Goal: Task Accomplishment & Management: Manage account settings

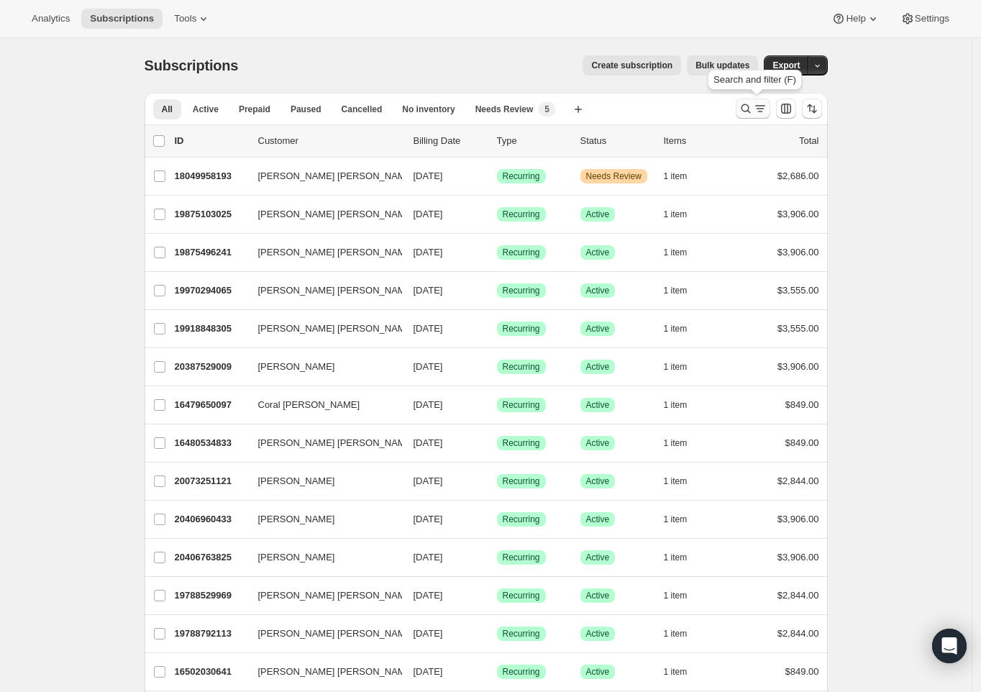
click at [753, 106] on icon "Search and filter results" at bounding box center [745, 108] width 14 height 14
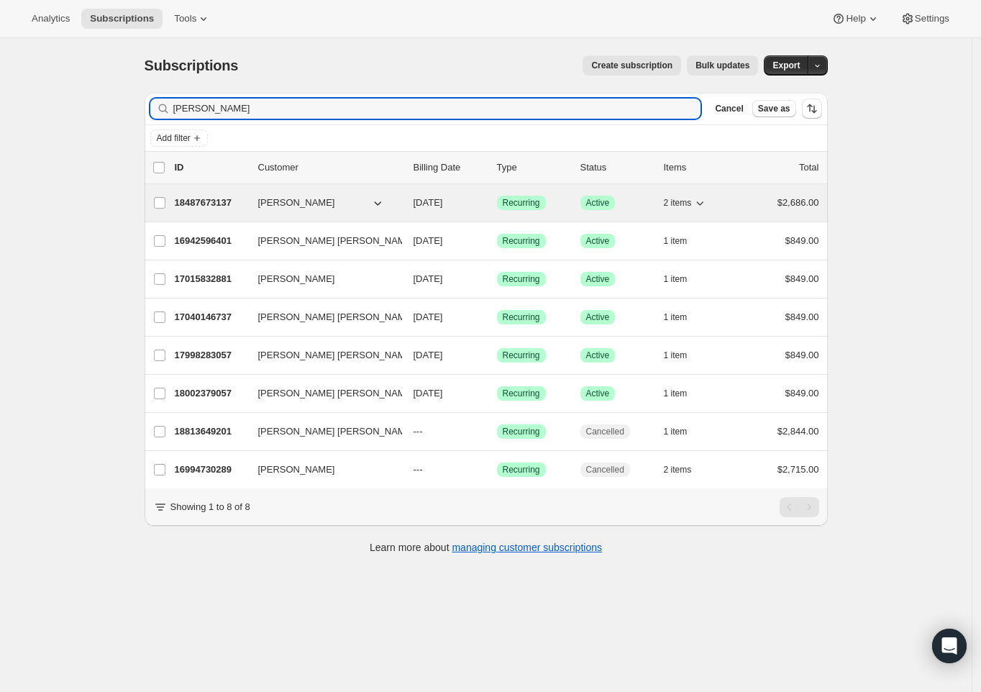
type input "[PERSON_NAME]"
click at [239, 202] on p "18487673137" at bounding box center [211, 203] width 72 height 14
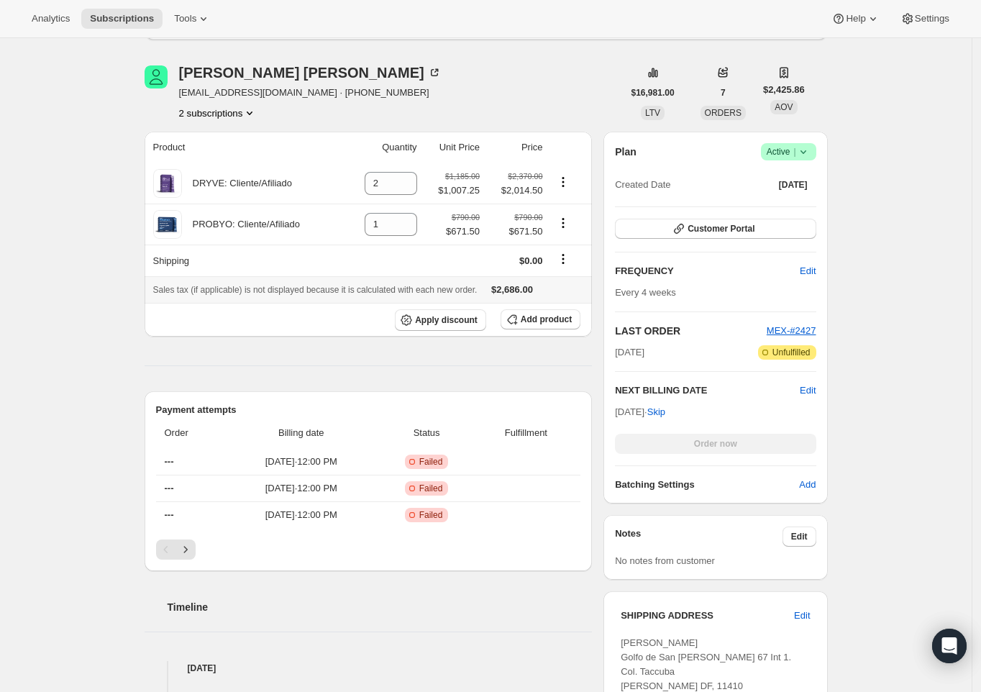
scroll to position [91, 0]
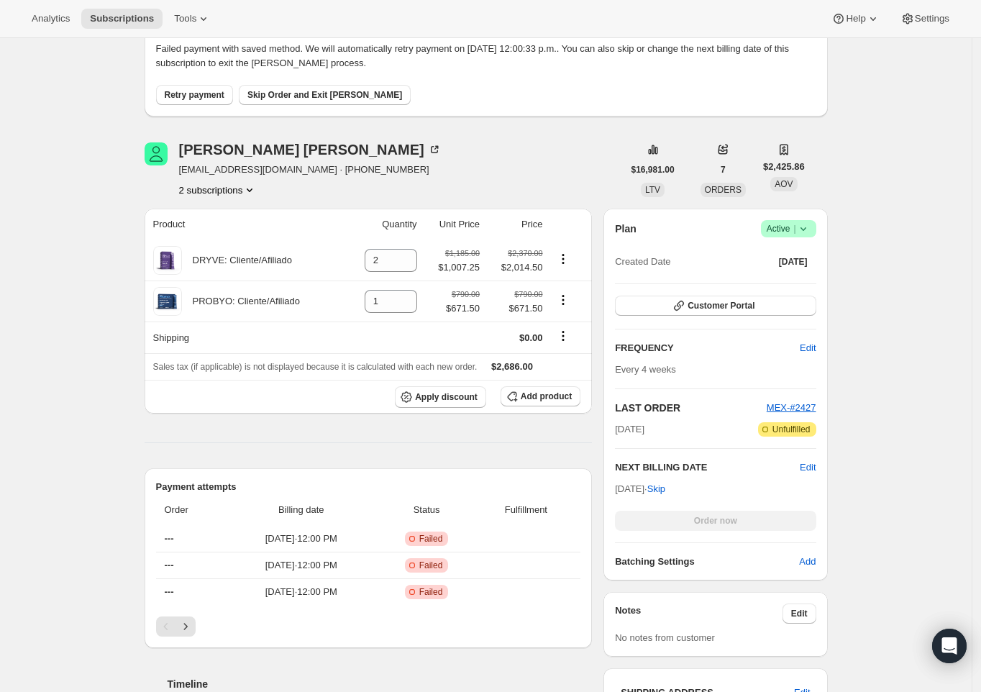
click at [810, 235] on icon at bounding box center [803, 228] width 14 height 14
click at [805, 257] on span "Pause subscription" at bounding box center [787, 256] width 79 height 11
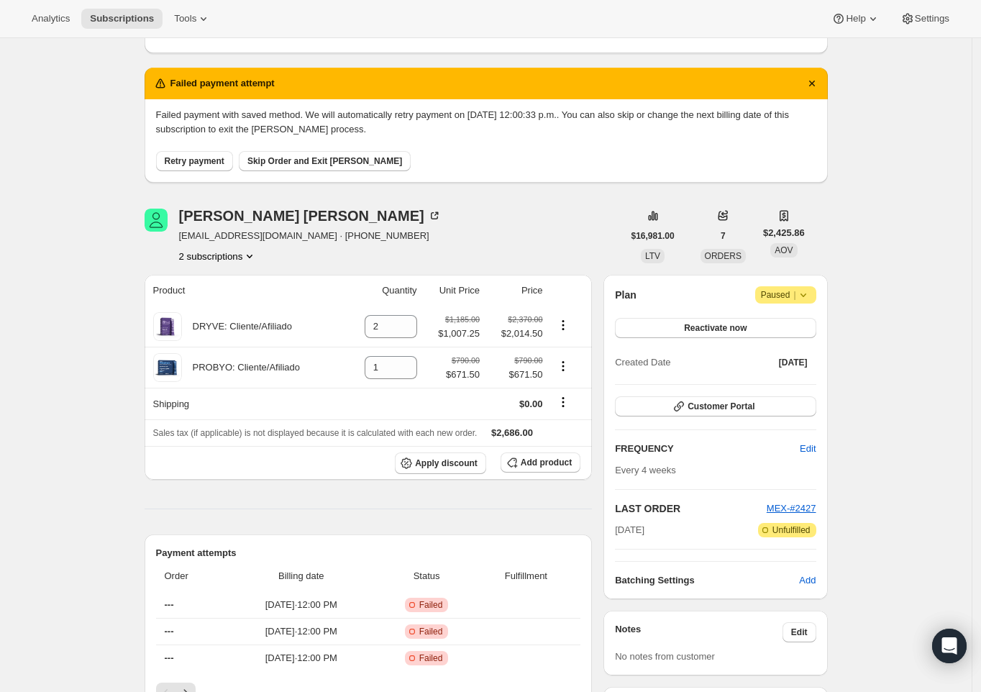
click at [208, 255] on button "2 subscriptions" at bounding box center [218, 256] width 78 height 14
click at [211, 277] on span "16994730289" at bounding box center [201, 282] width 58 height 11
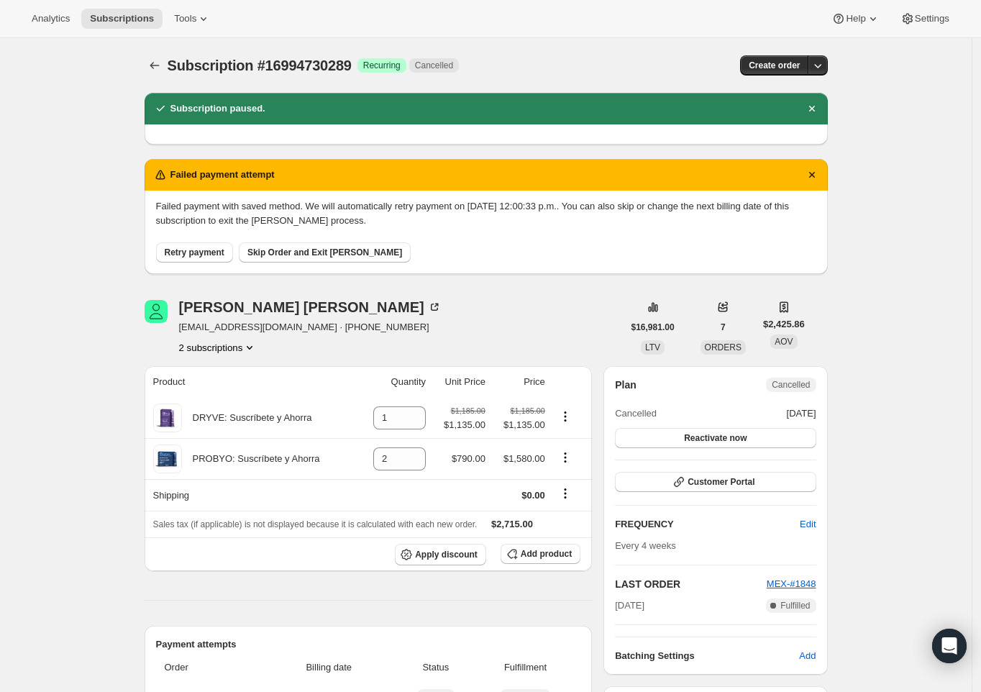
click at [221, 343] on button "2 subscriptions" at bounding box center [218, 347] width 78 height 14
click at [220, 397] on span "18487673137" at bounding box center [199, 398] width 58 height 11
